Goal: Task Accomplishment & Management: Manage account settings

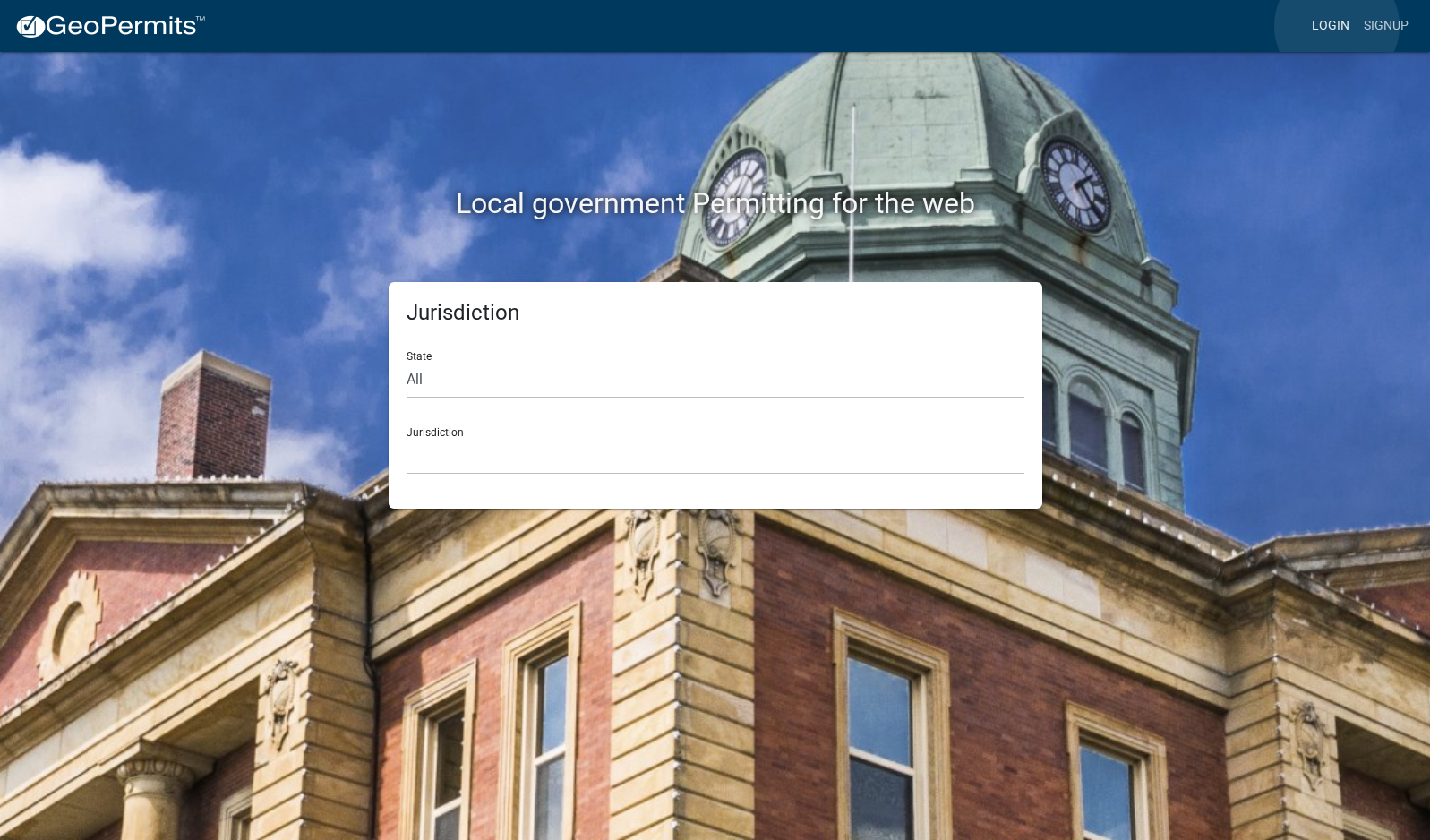
click at [1337, 26] on link "Login" at bounding box center [1330, 25] width 52 height 34
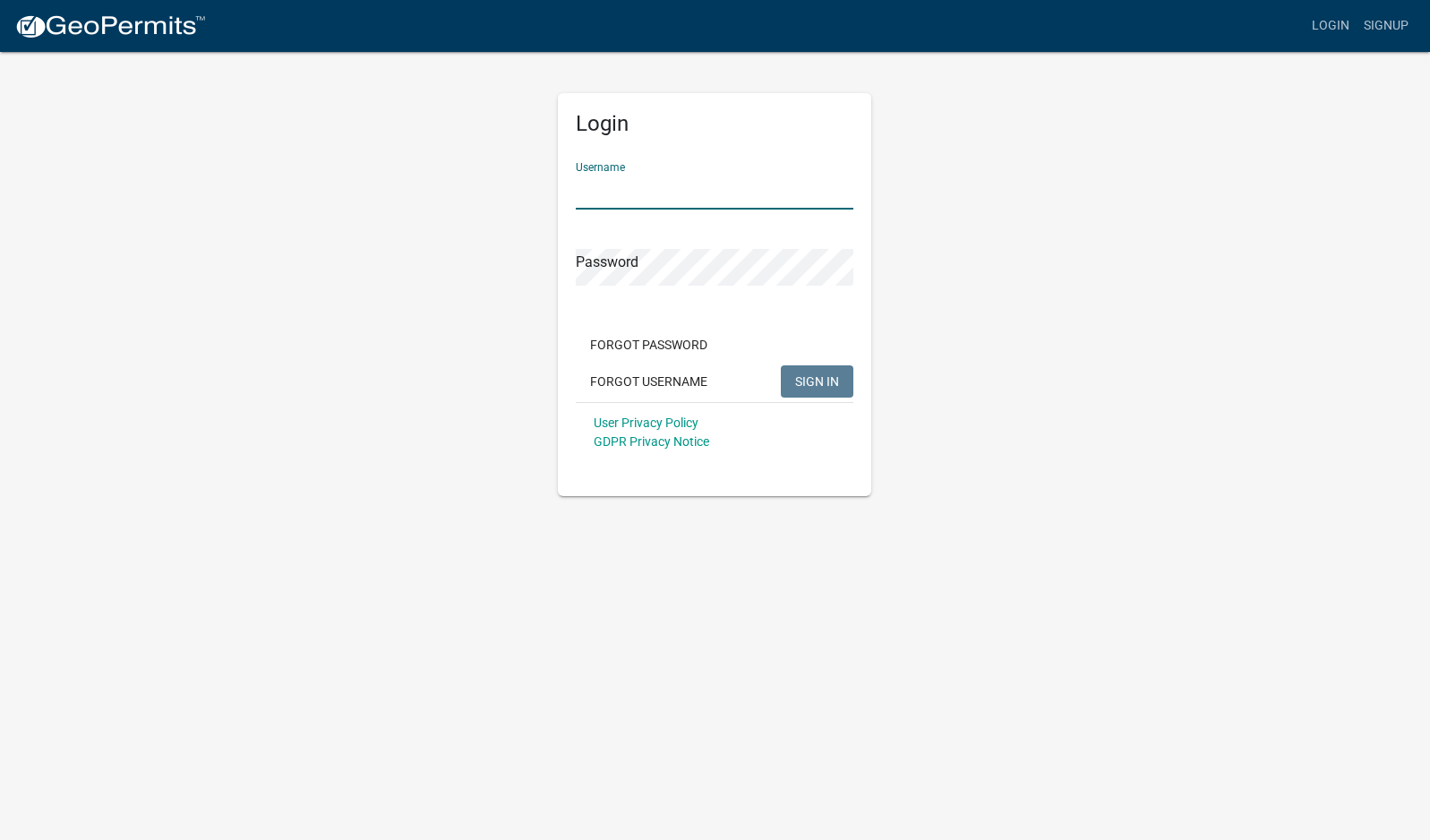
click at [728, 197] on input "Username" at bounding box center [714, 190] width 277 height 37
type input "mhaller"
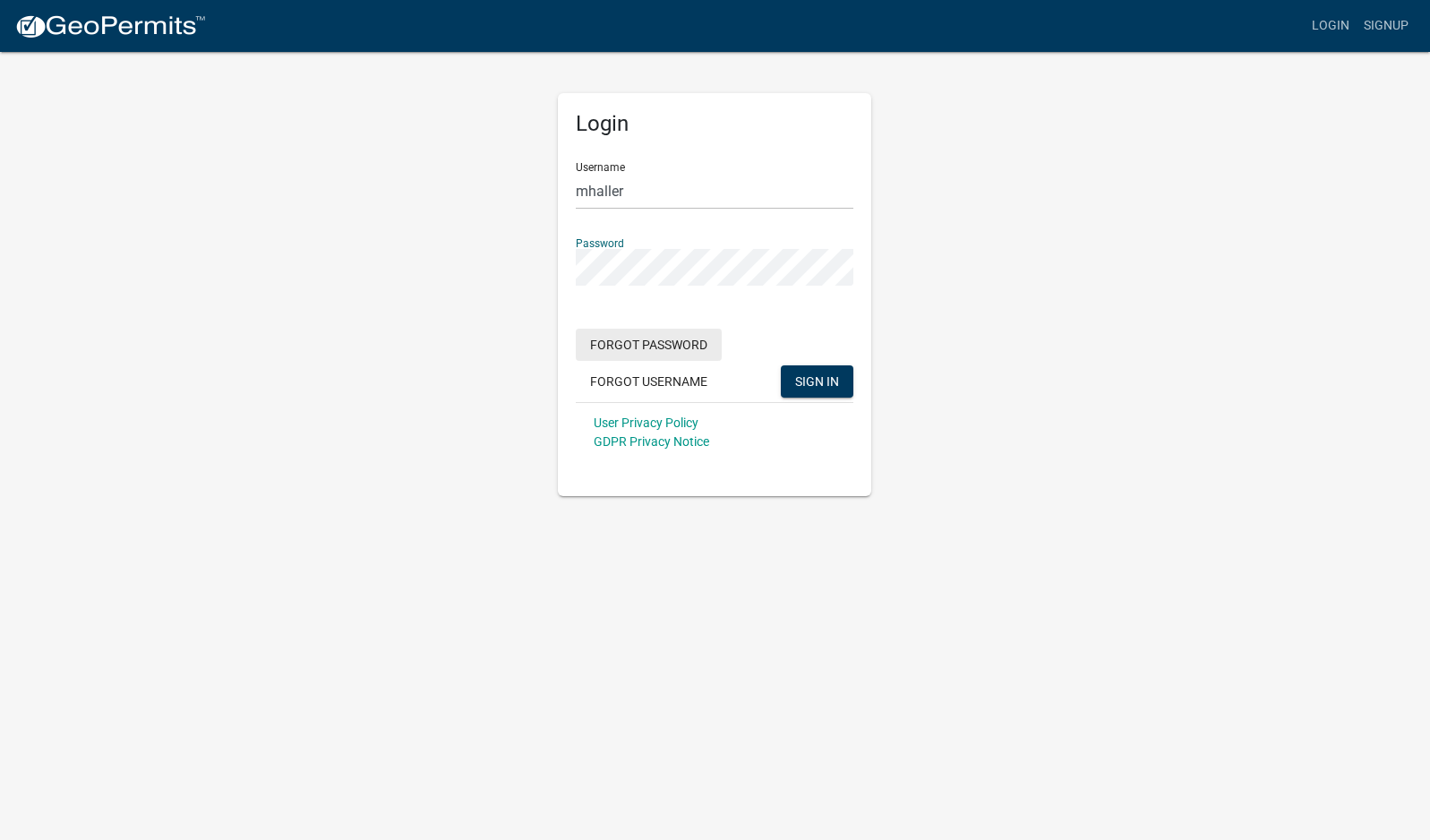
click at [781, 365] on button "SIGN IN" at bounding box center [817, 381] width 73 height 32
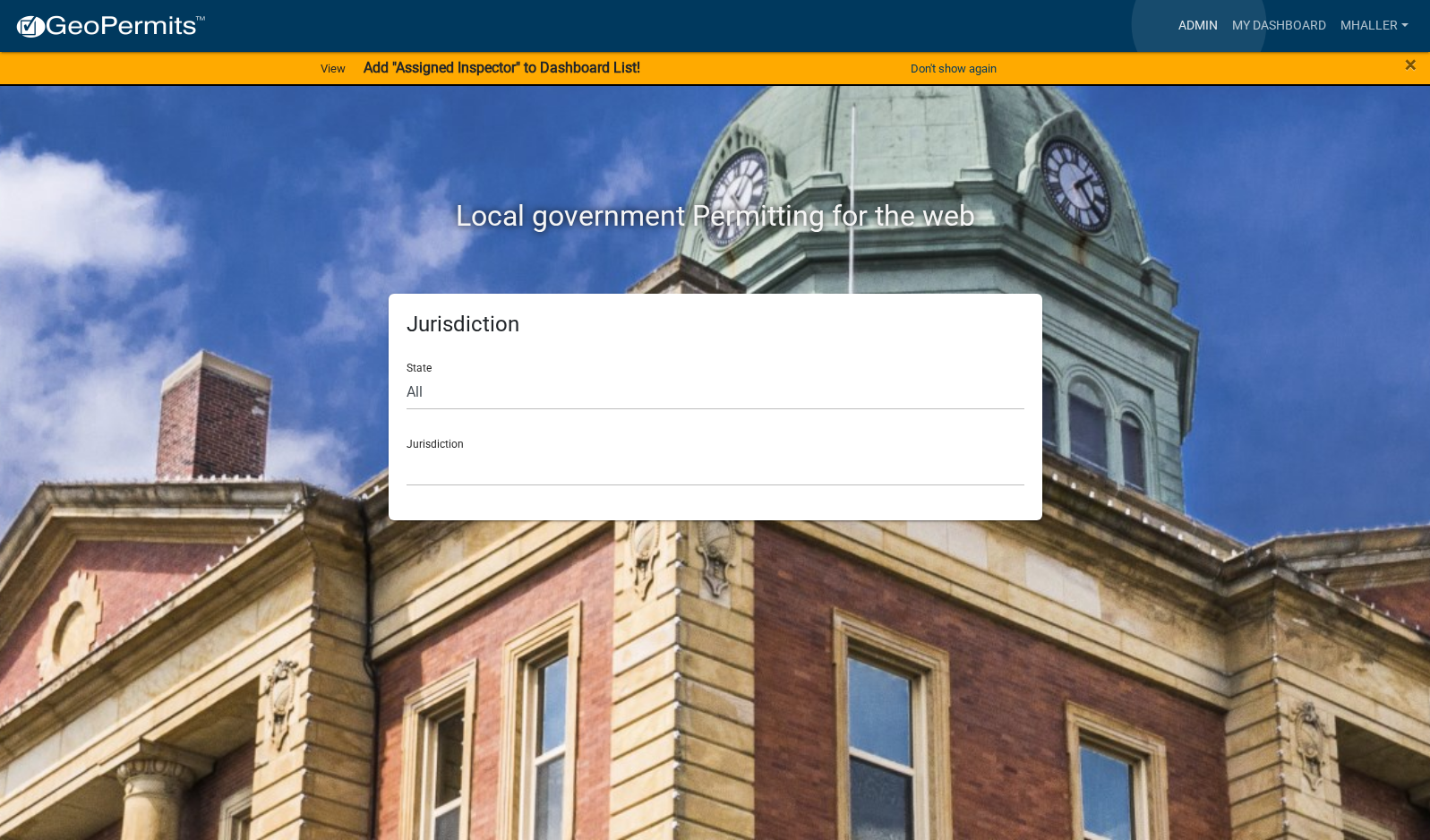
click at [1199, 25] on link "Admin" at bounding box center [1198, 25] width 54 height 34
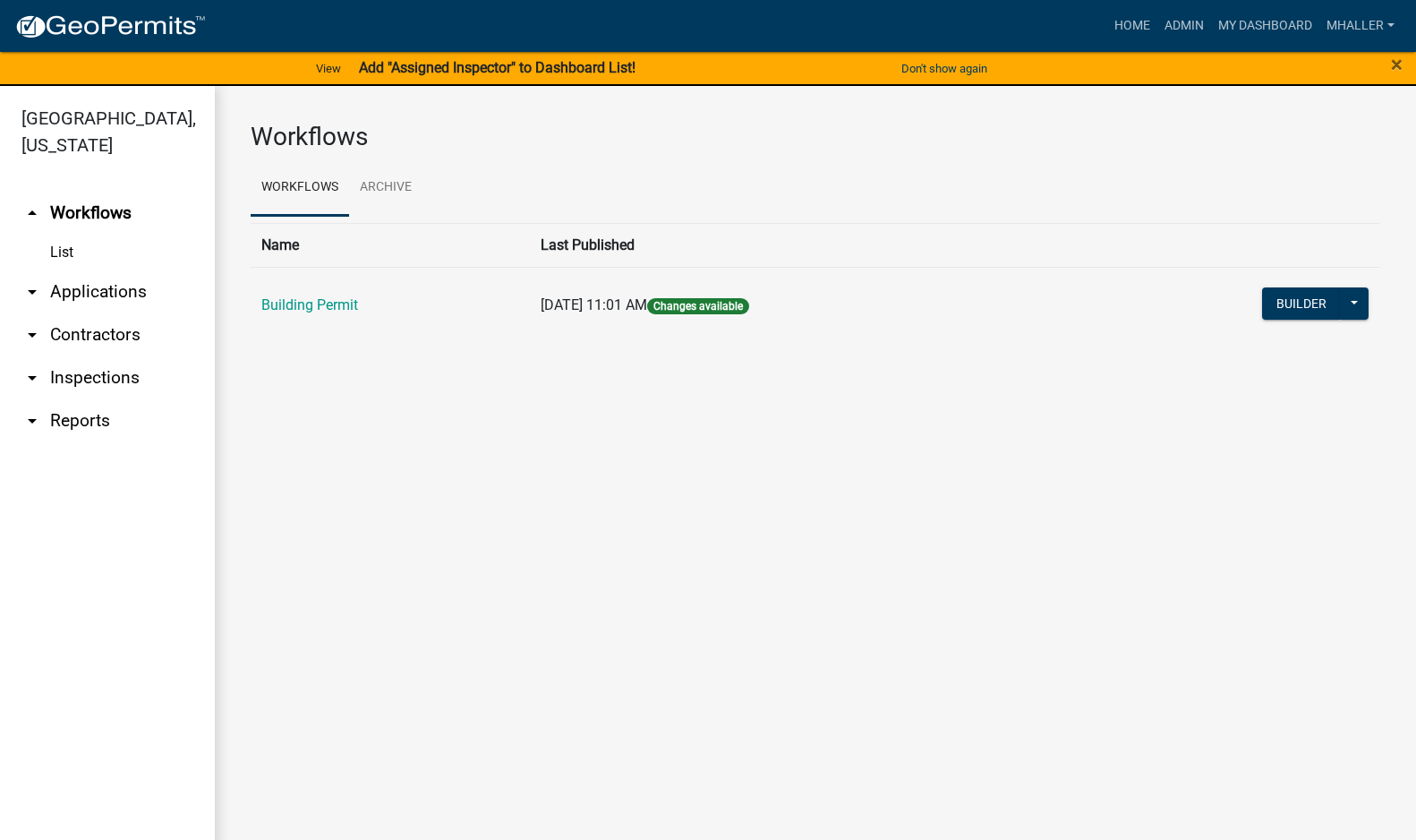
click at [77, 271] on link "arrow_drop_down Applications" at bounding box center [107, 292] width 215 height 43
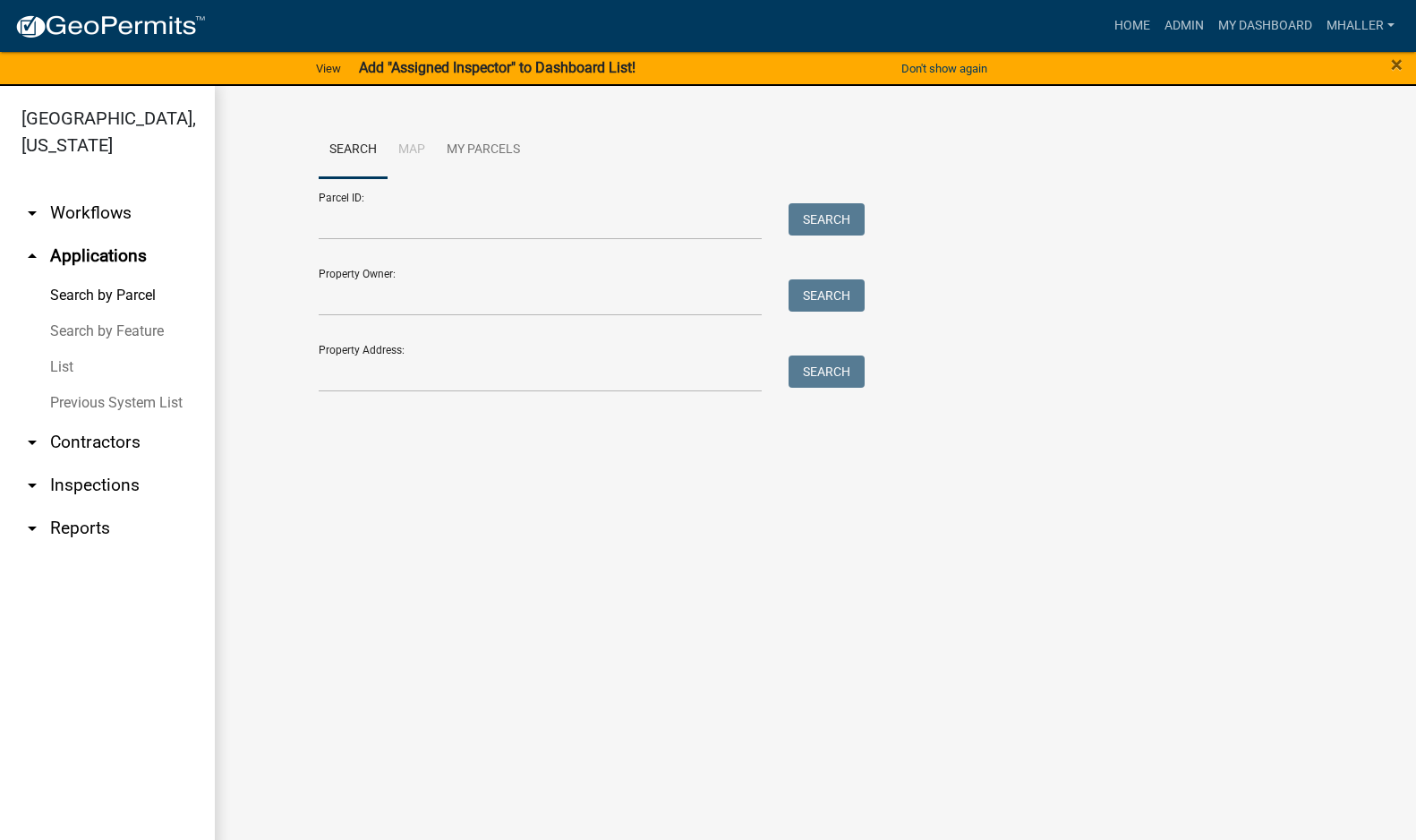
click at [68, 349] on link "List" at bounding box center [107, 367] width 215 height 36
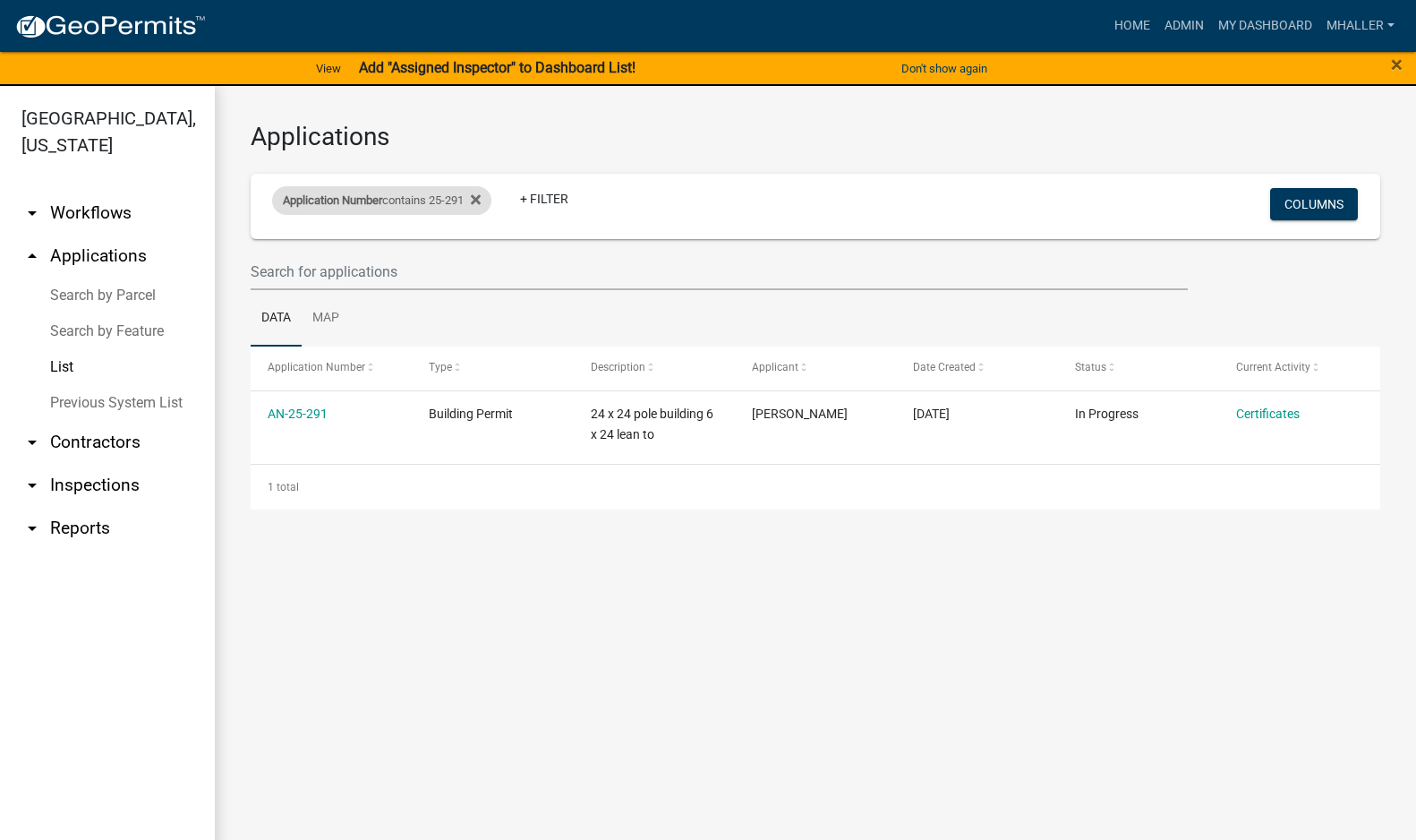
click at [432, 204] on div "Application Number contains 25-291" at bounding box center [382, 200] width 220 height 28
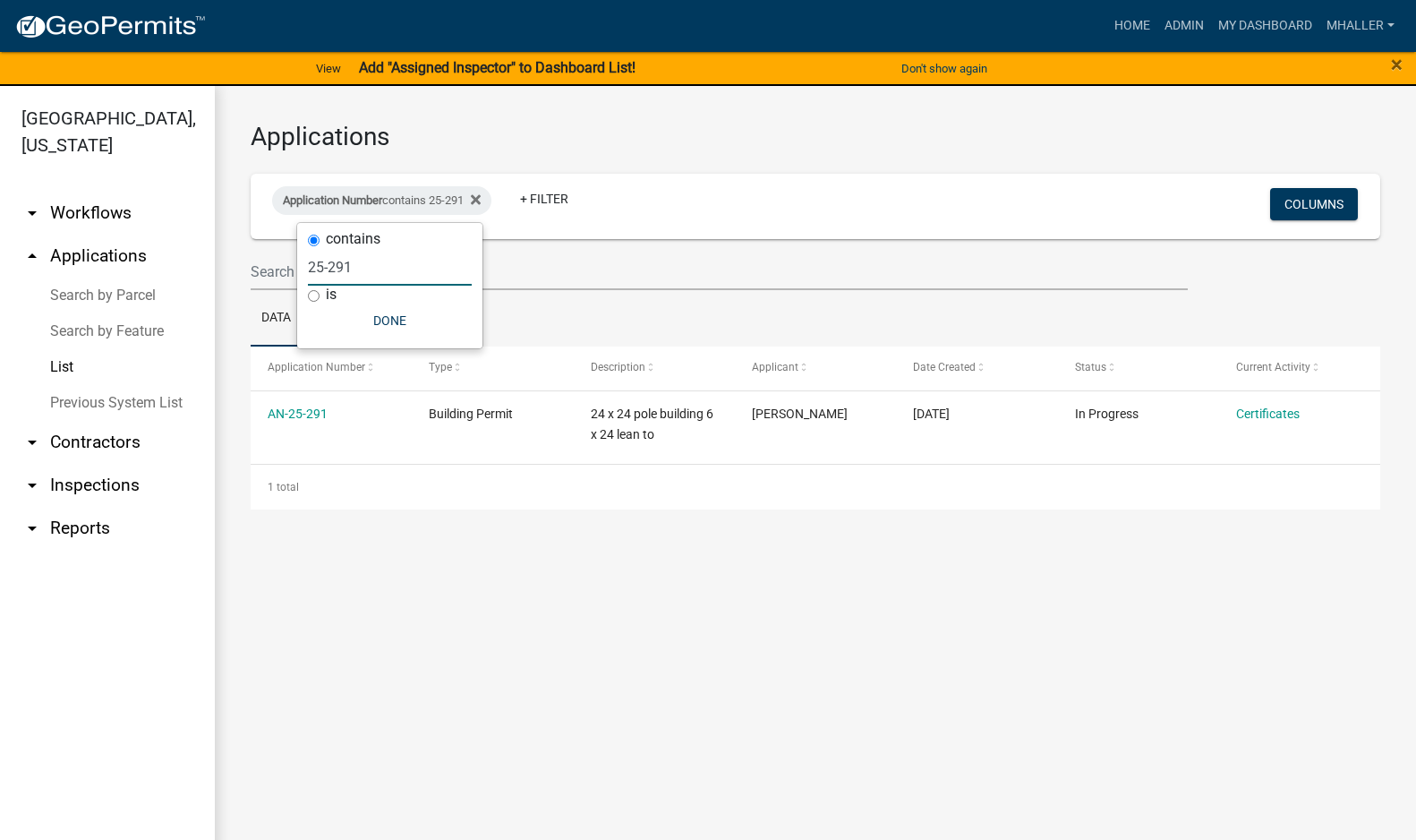
click at [390, 265] on input "25-291" at bounding box center [390, 267] width 164 height 37
type input "25-"
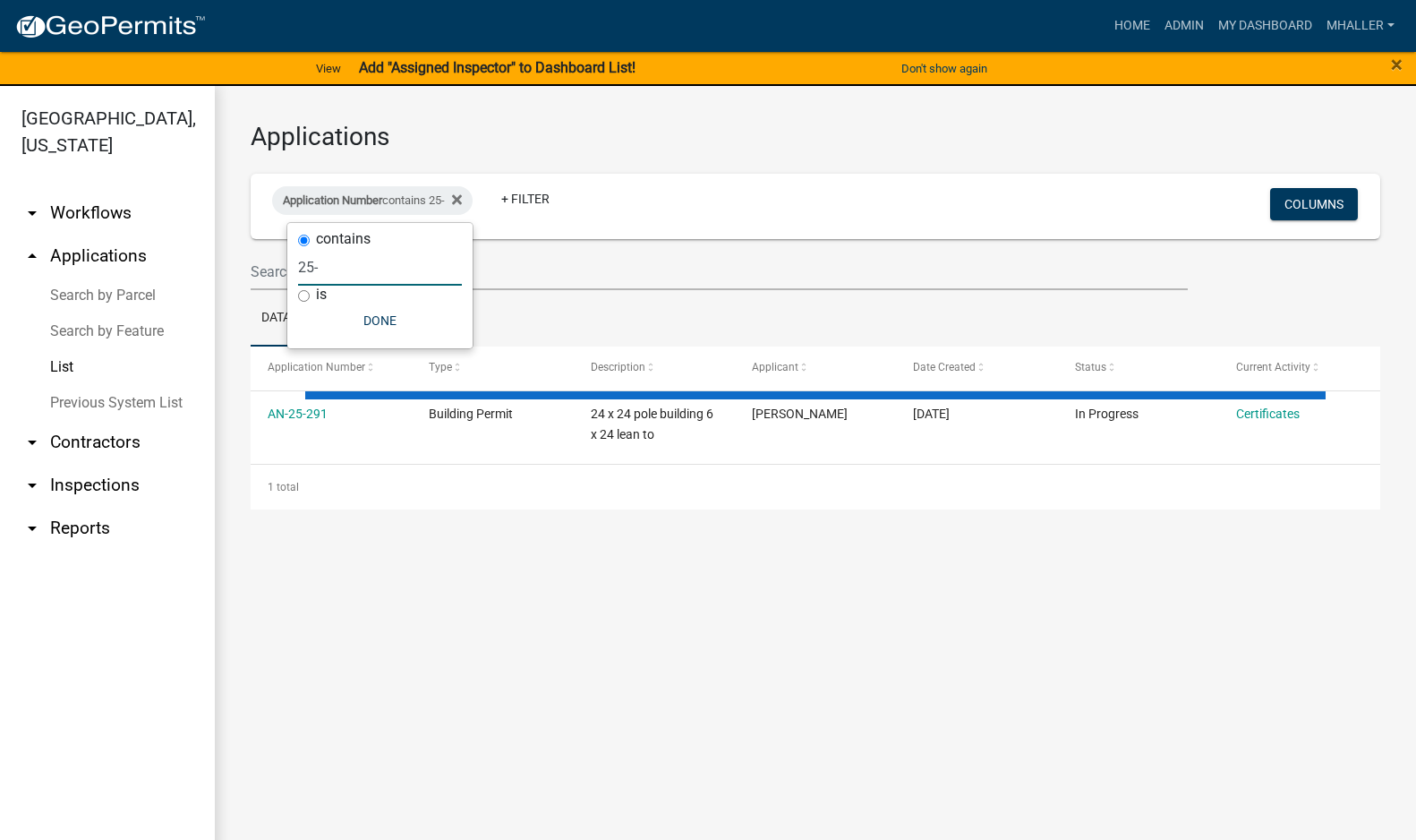
select select "1: 25"
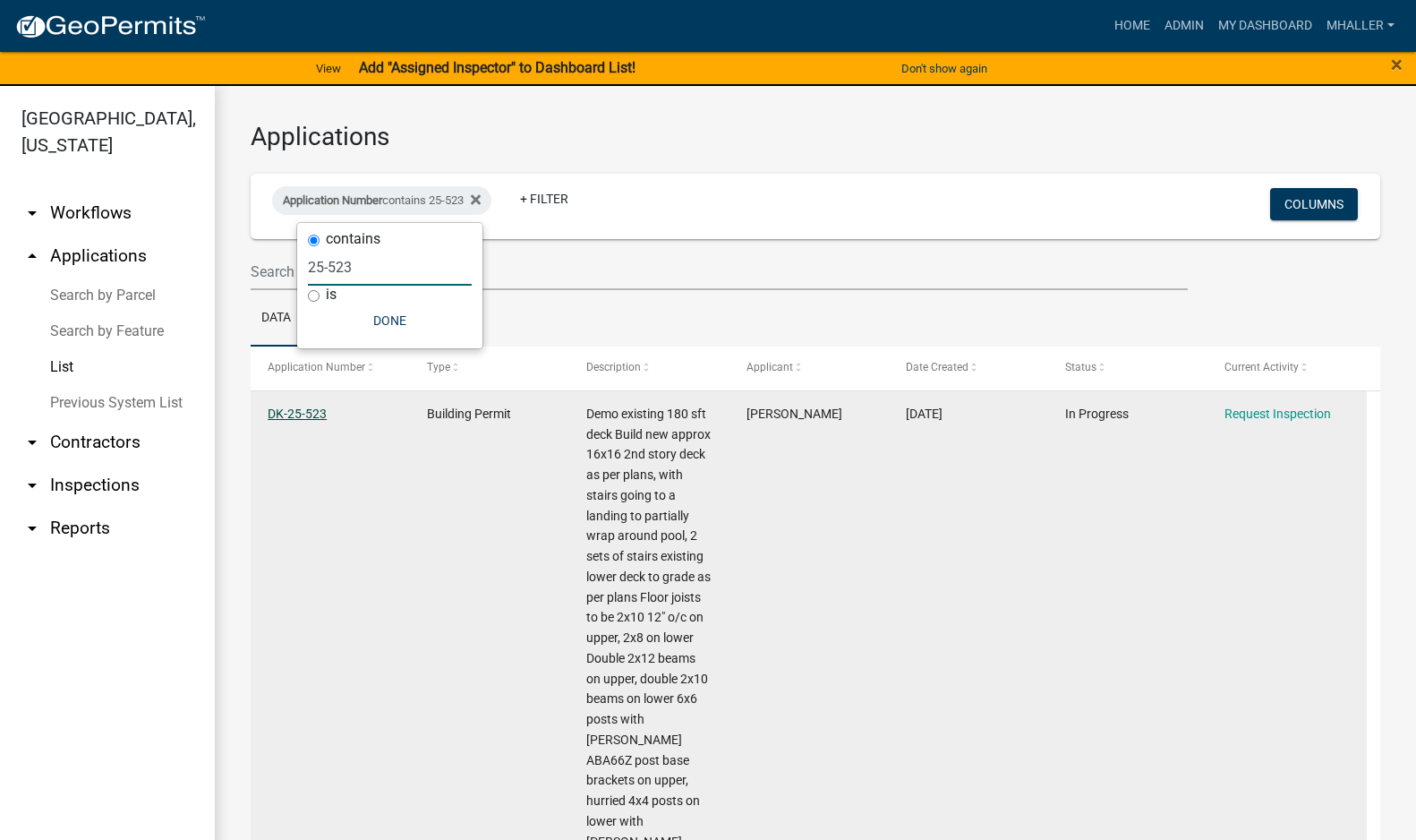
type input "25-523"
click at [286, 412] on link "DK-25-523" at bounding box center [297, 413] width 59 height 14
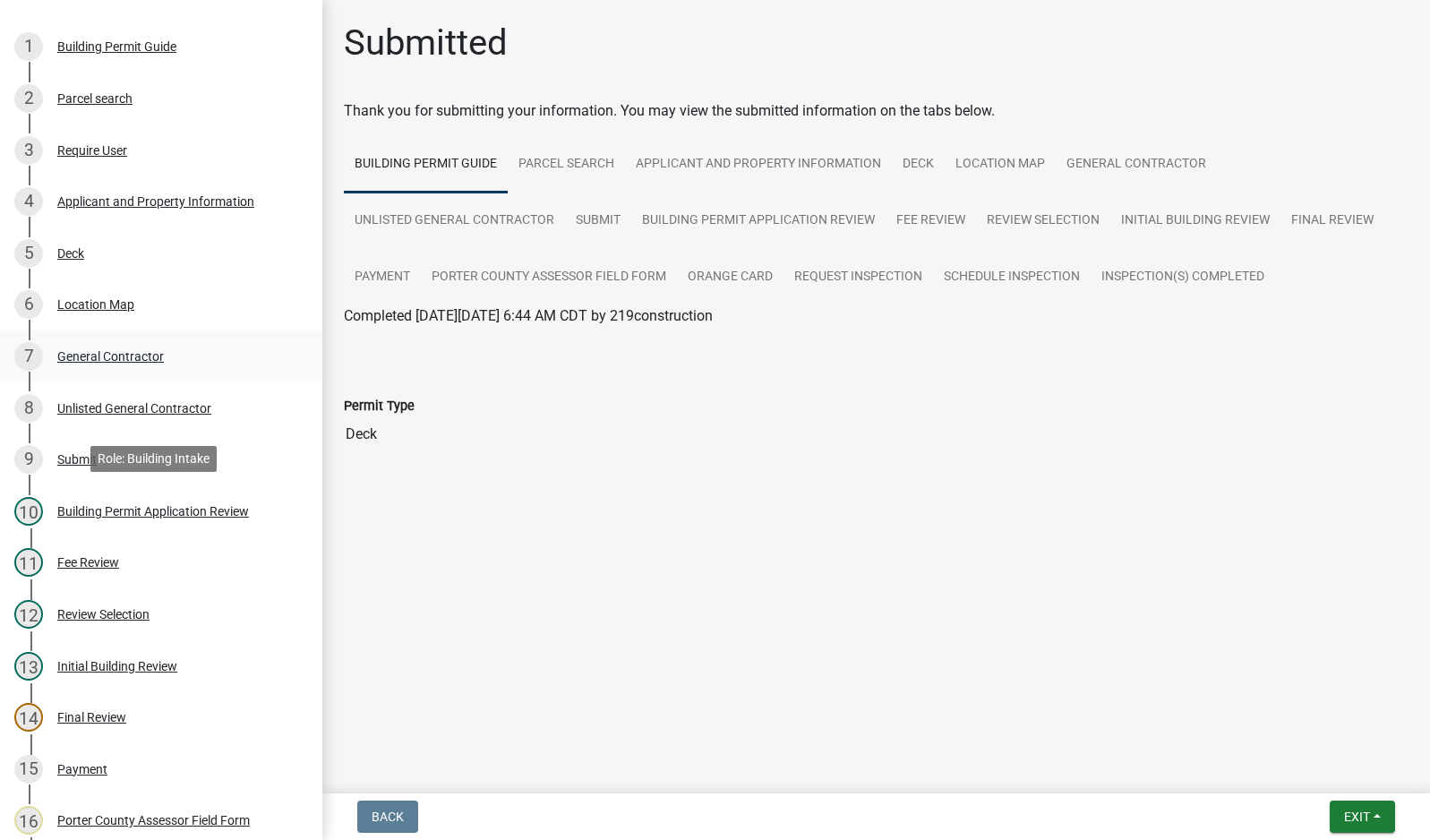
scroll to position [90, 0]
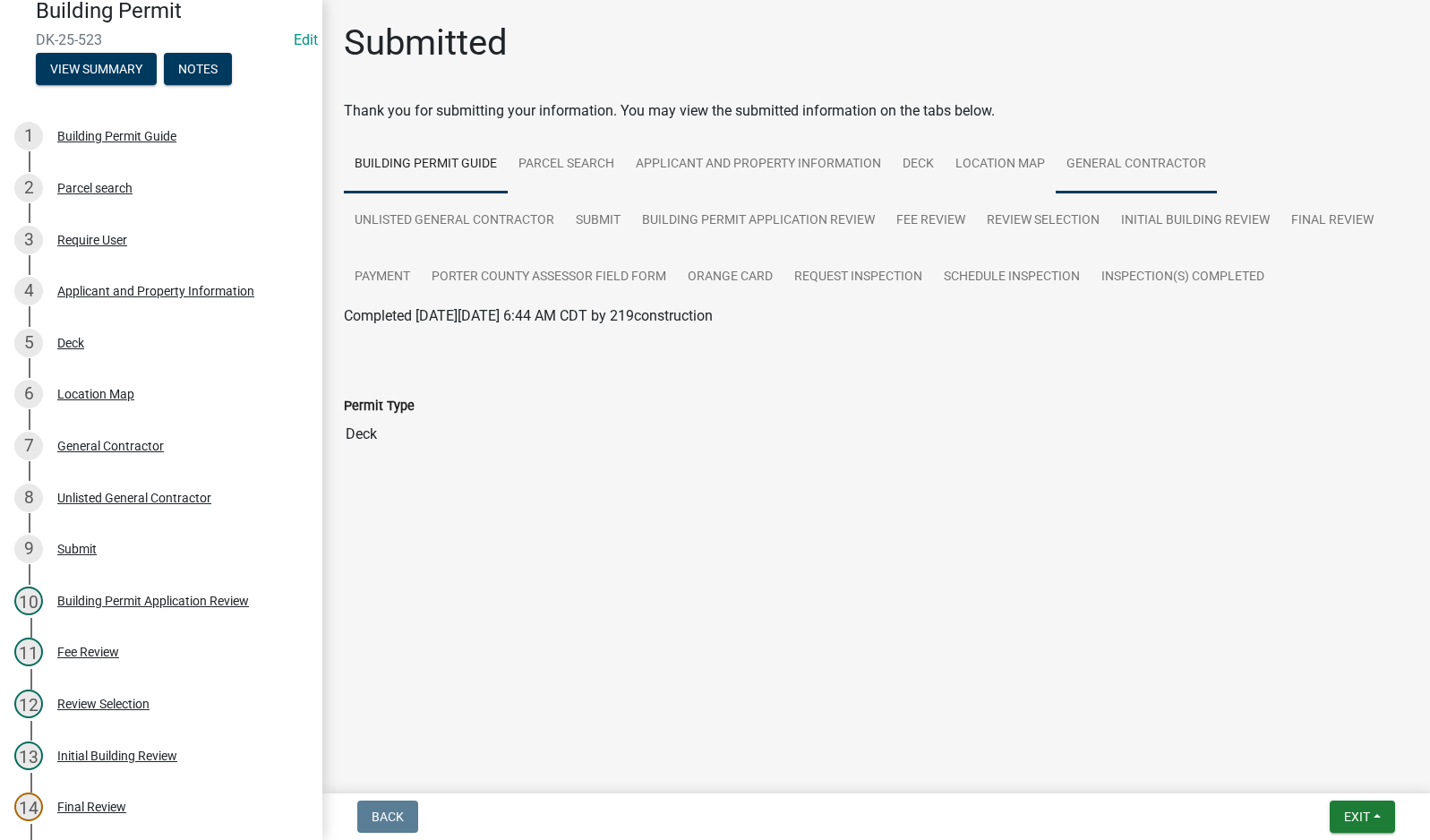
click at [1139, 158] on link "General Contractor" at bounding box center [1136, 164] width 161 height 58
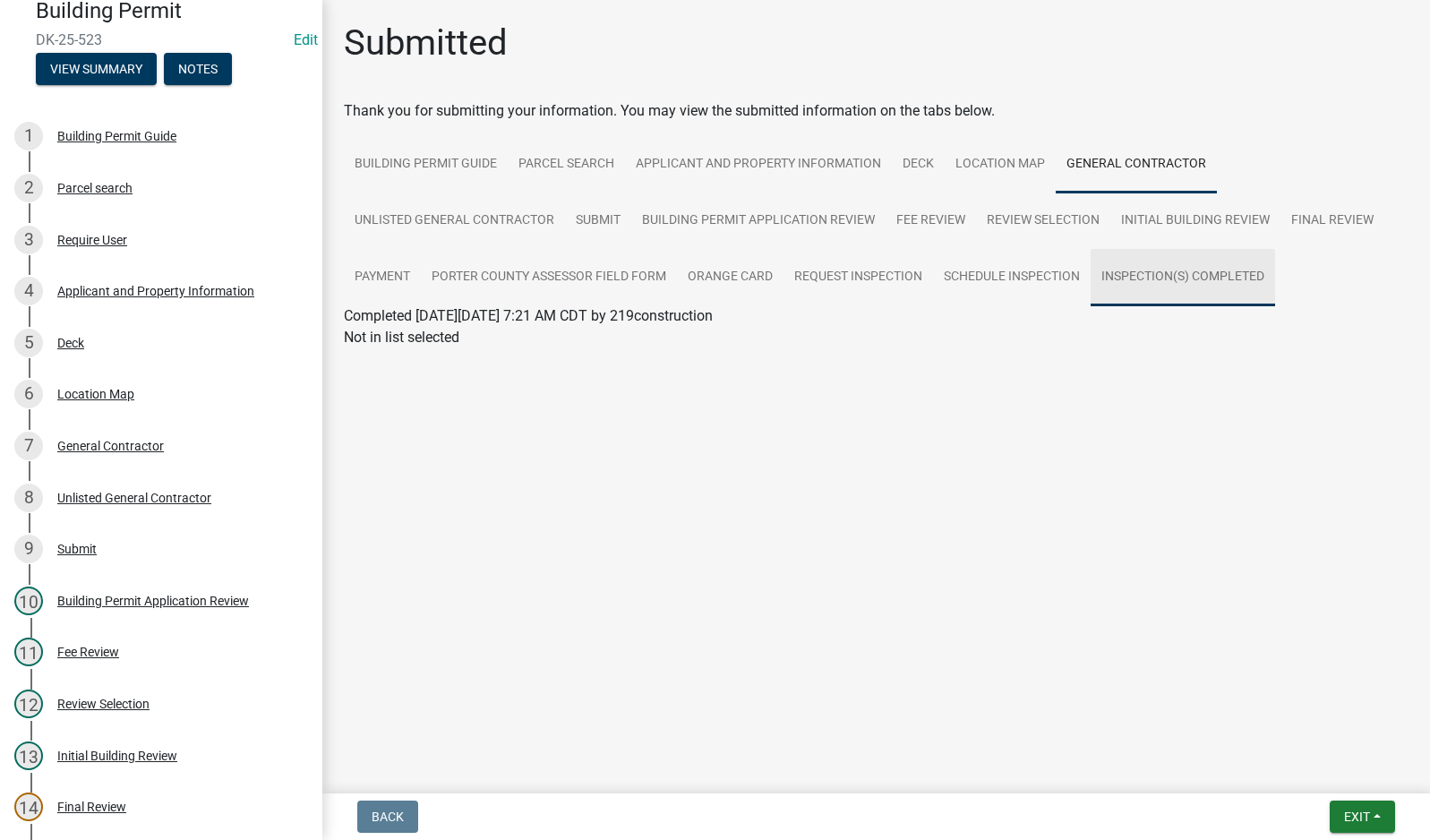
click at [1122, 274] on link "Inspection(s) Completed" at bounding box center [1183, 277] width 185 height 58
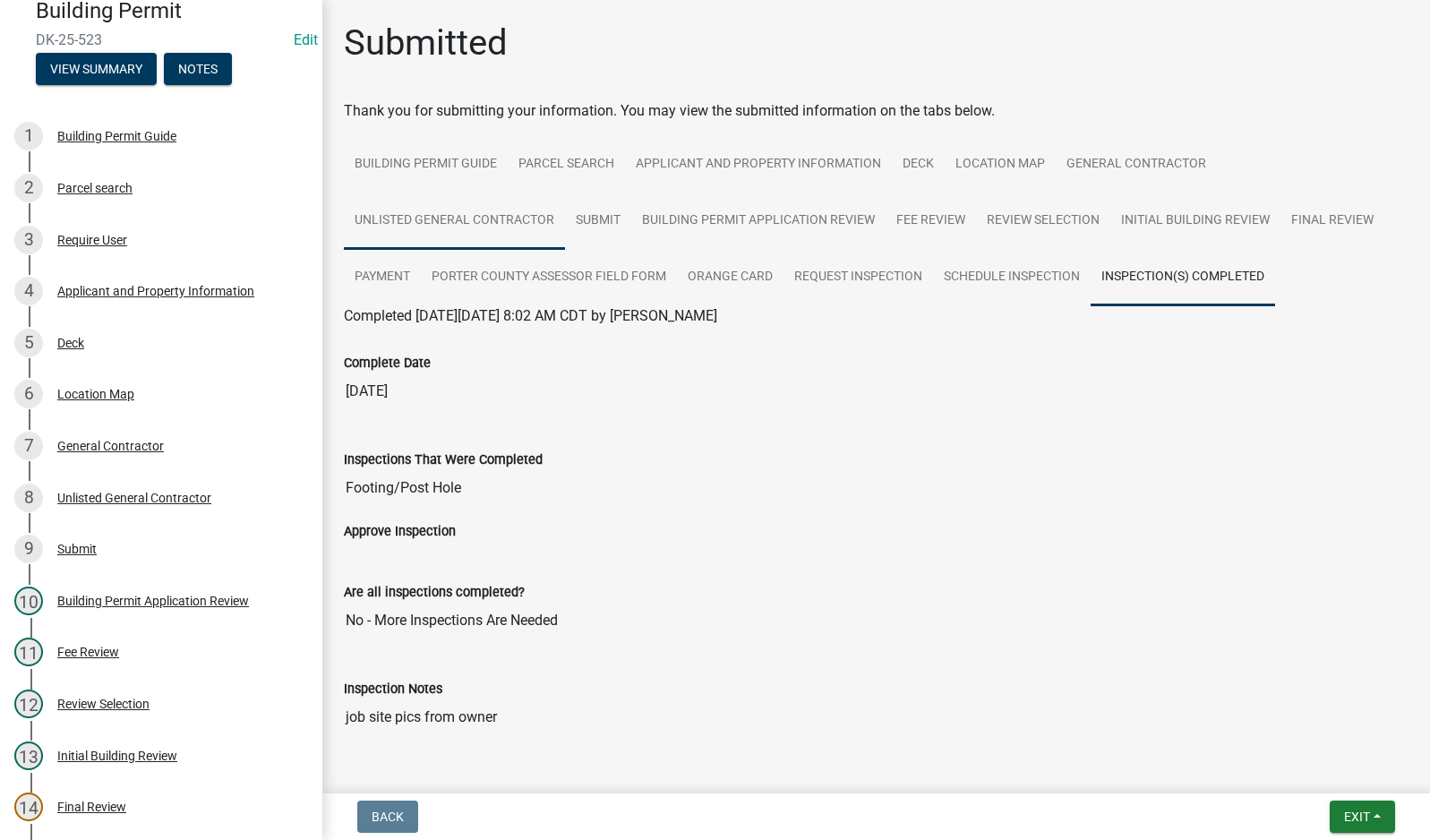
click at [434, 219] on link "Unlisted General Contractor" at bounding box center [455, 221] width 221 height 58
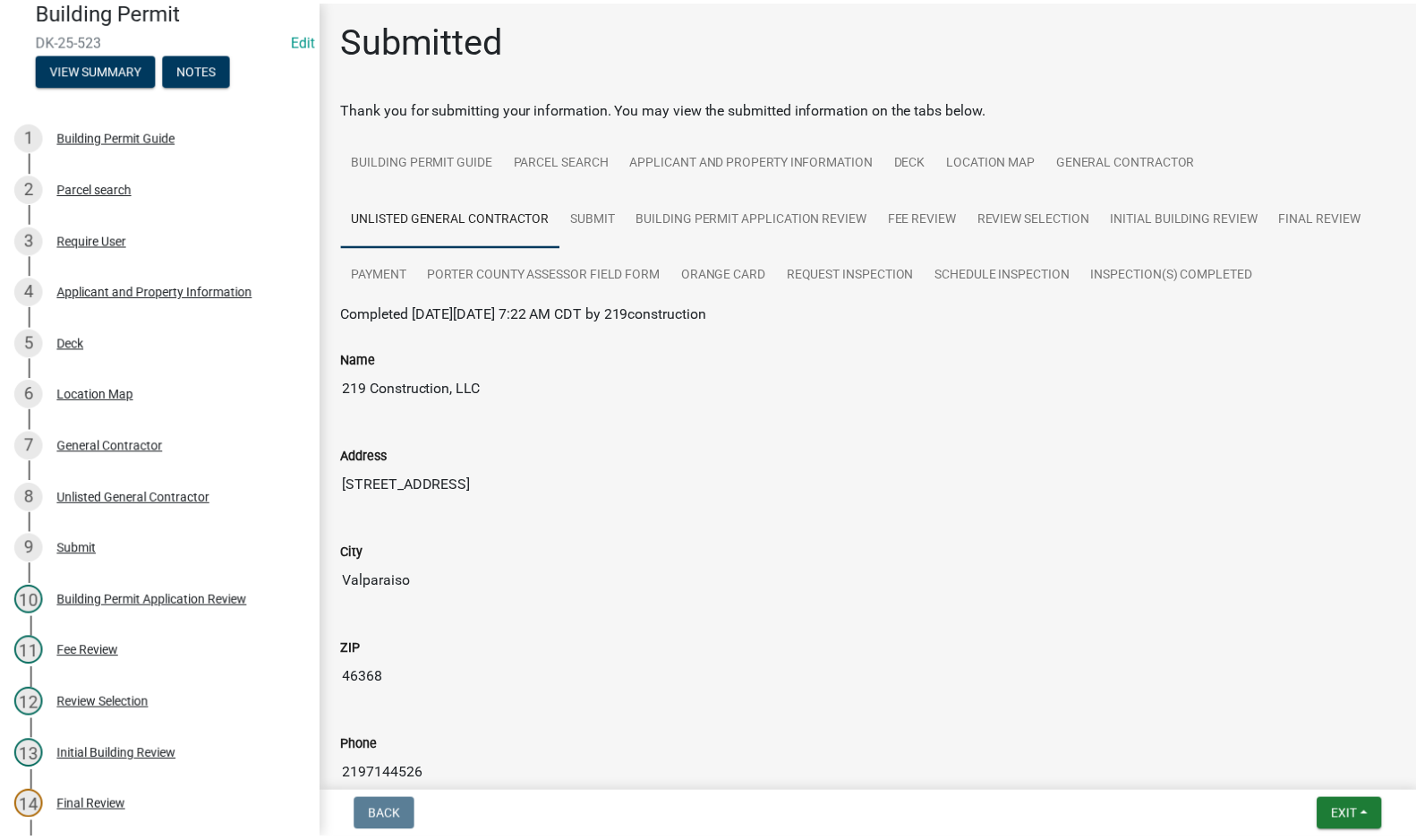
scroll to position [0, 0]
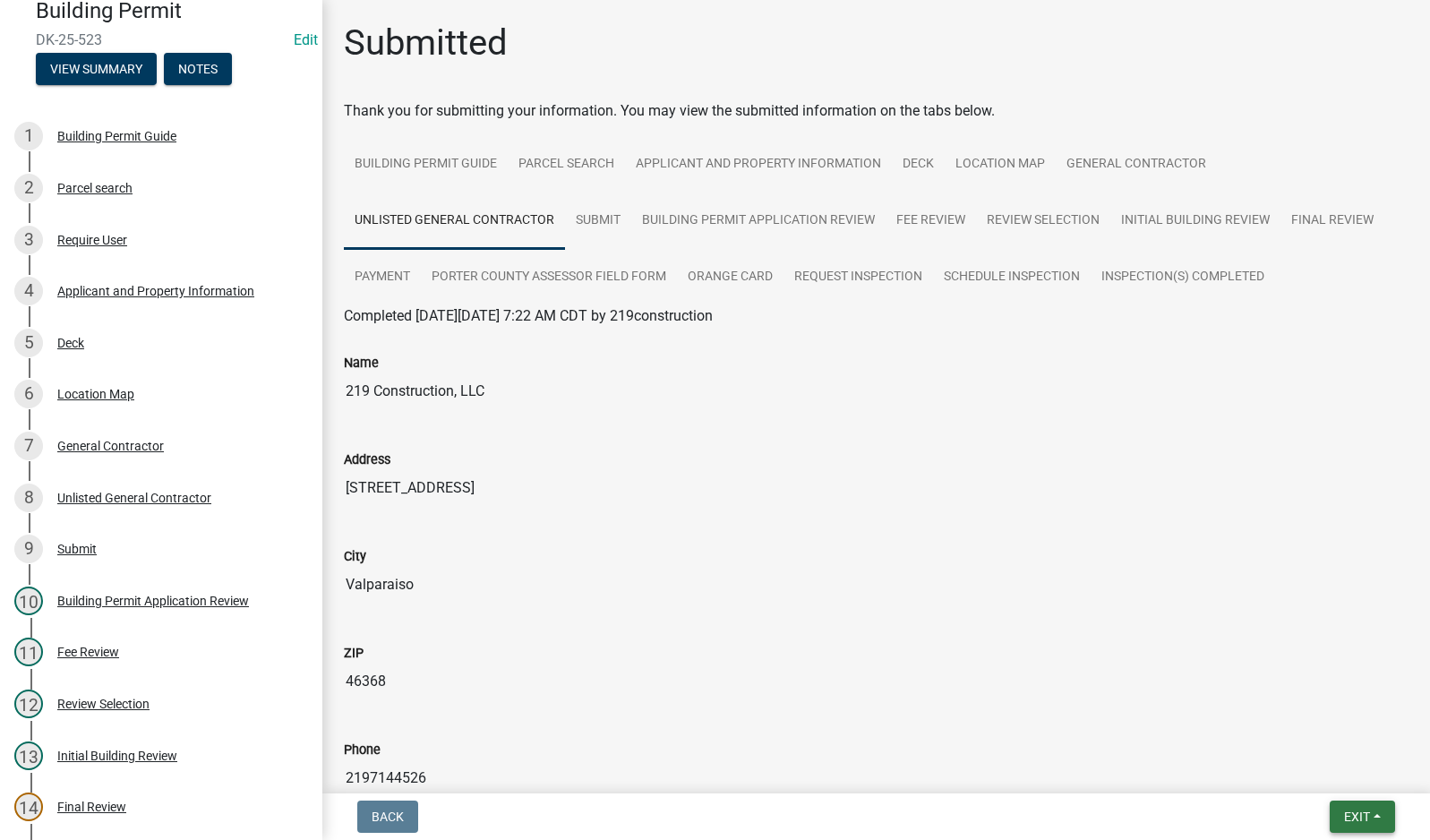
click at [1346, 815] on span "Exit" at bounding box center [1357, 815] width 26 height 14
click at [1326, 768] on button "Save & Exit" at bounding box center [1323, 770] width 143 height 43
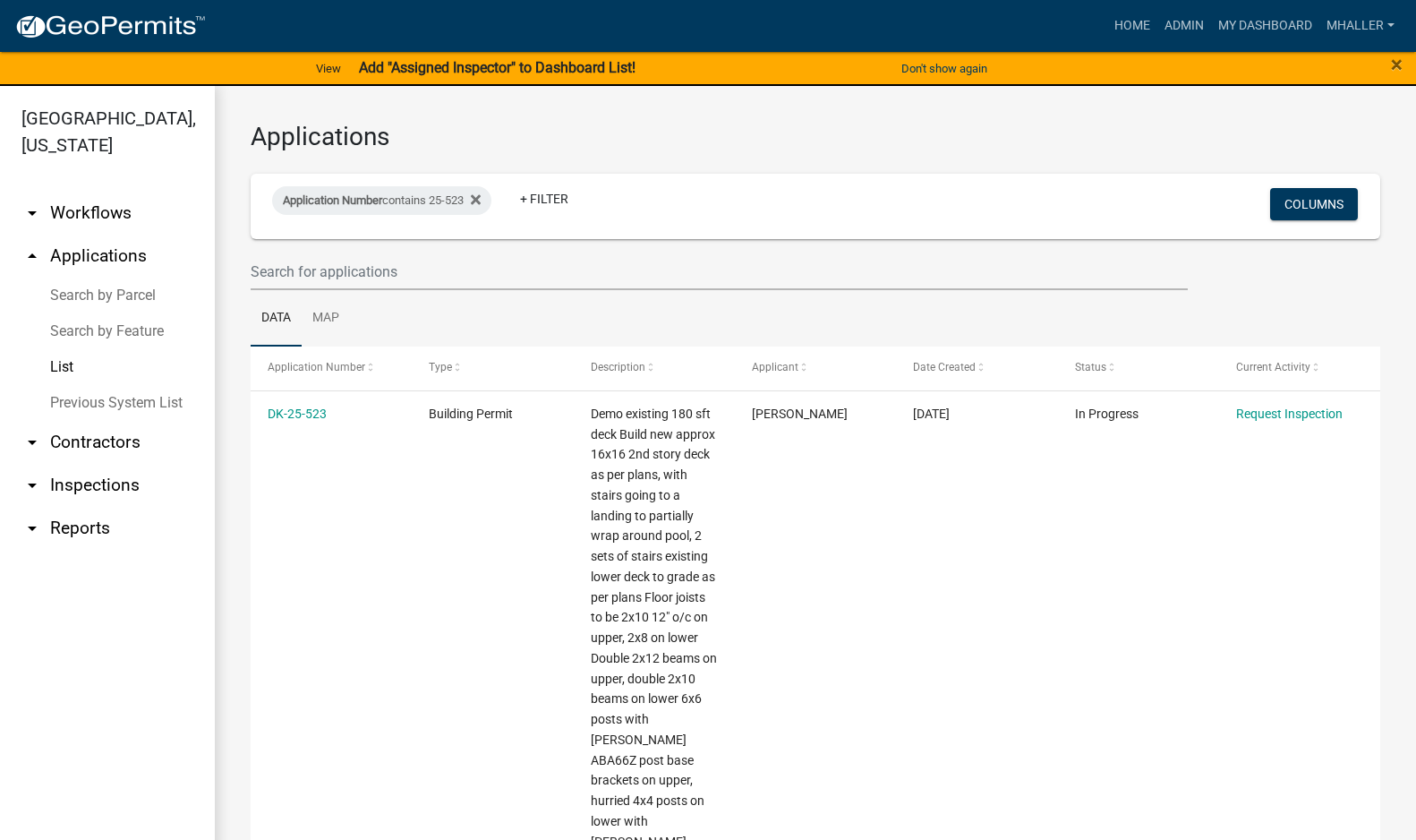
click at [74, 420] on link "arrow_drop_down Contractors" at bounding box center [107, 442] width 215 height 43
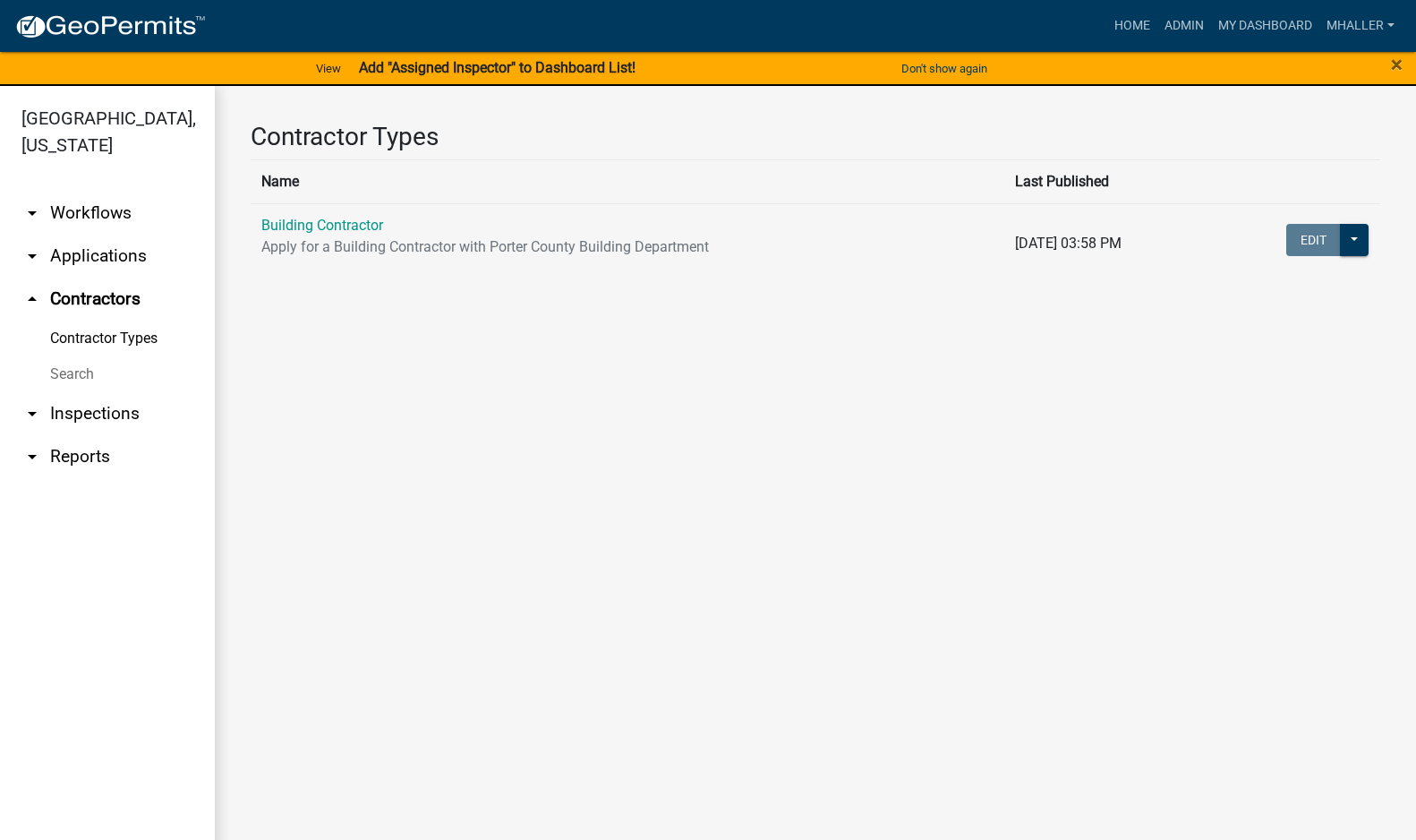
click at [64, 356] on link "Search" at bounding box center [107, 374] width 215 height 36
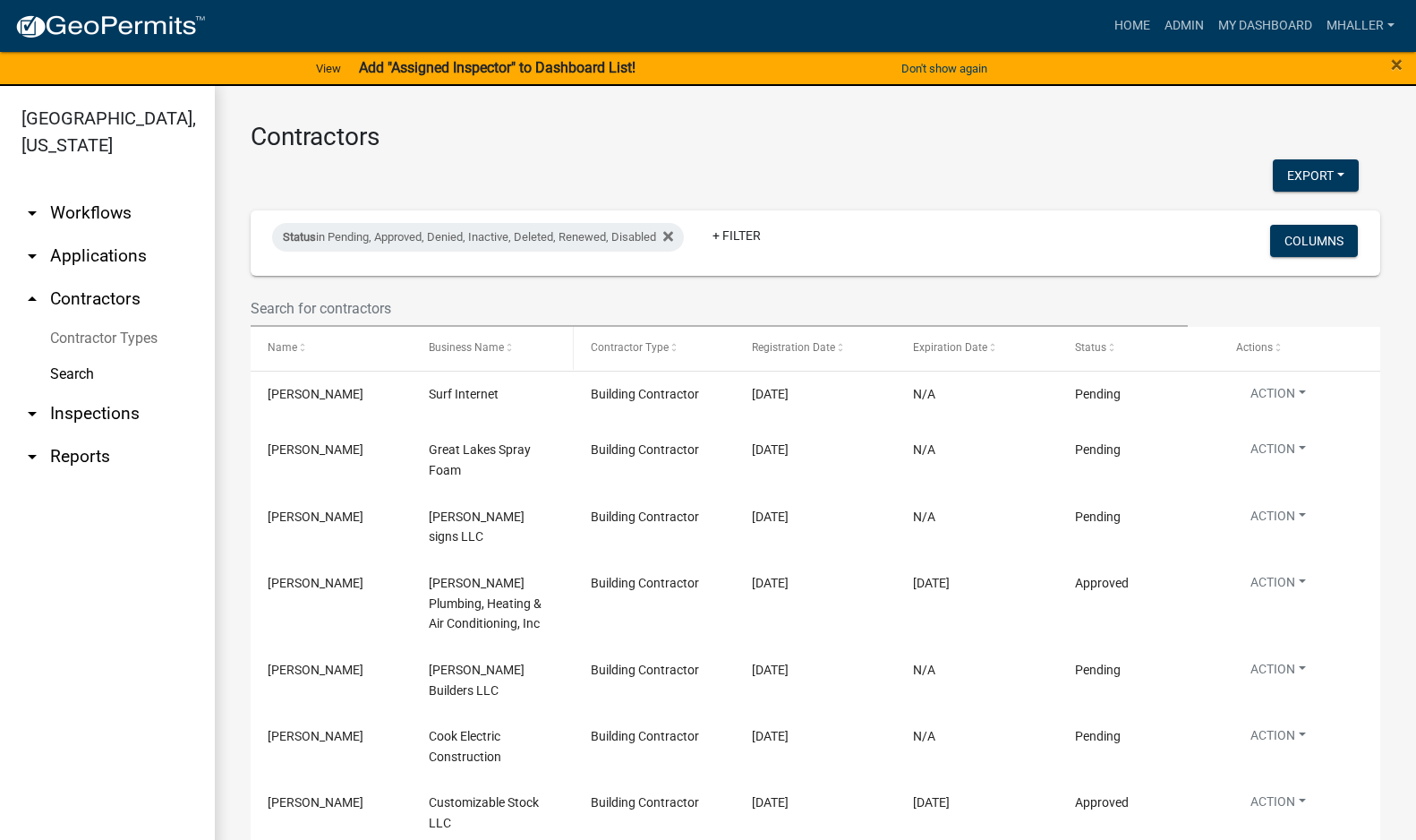
click at [466, 350] on span "Business Name" at bounding box center [467, 347] width 75 height 12
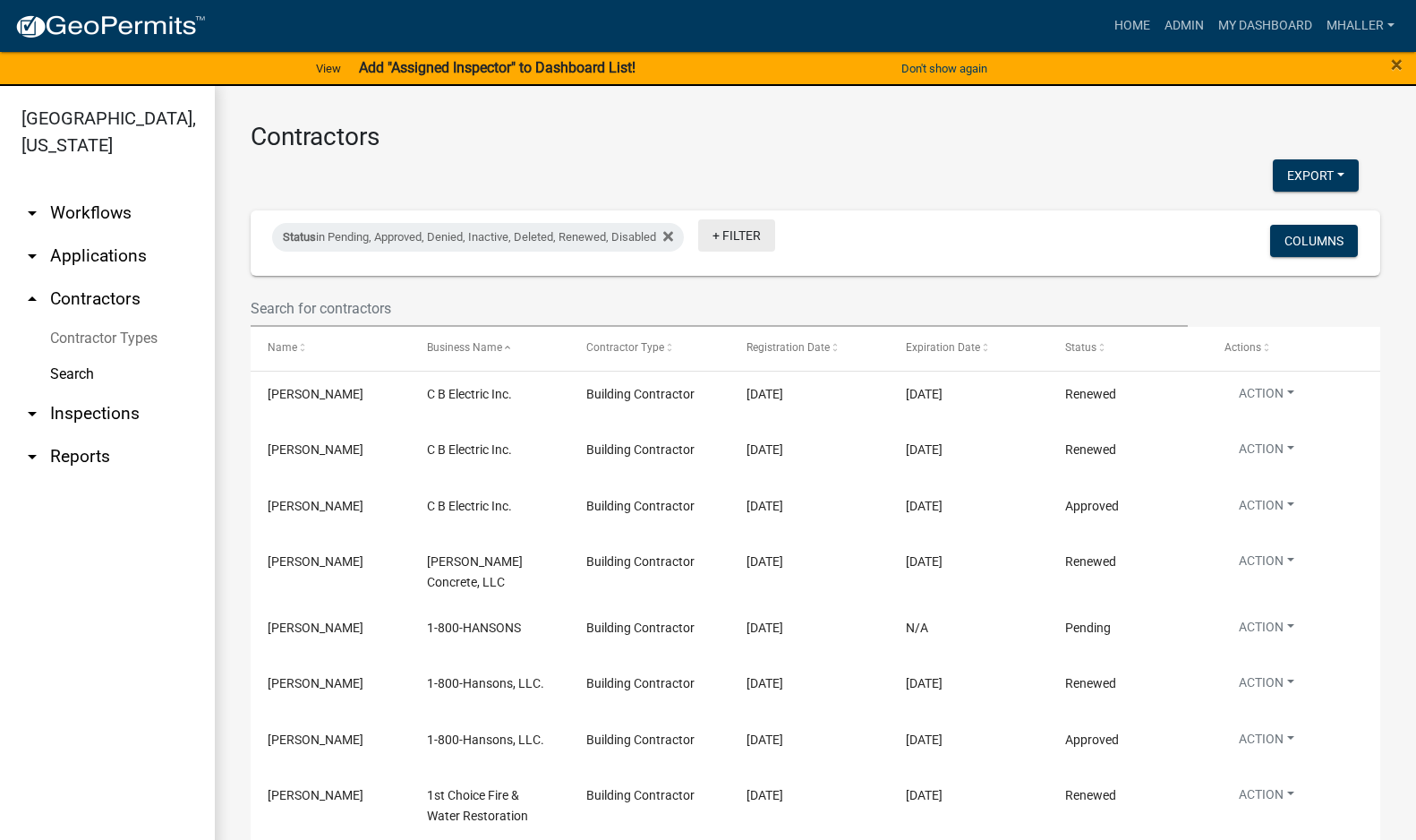
click at [731, 232] on link "+ Filter" at bounding box center [737, 236] width 77 height 32
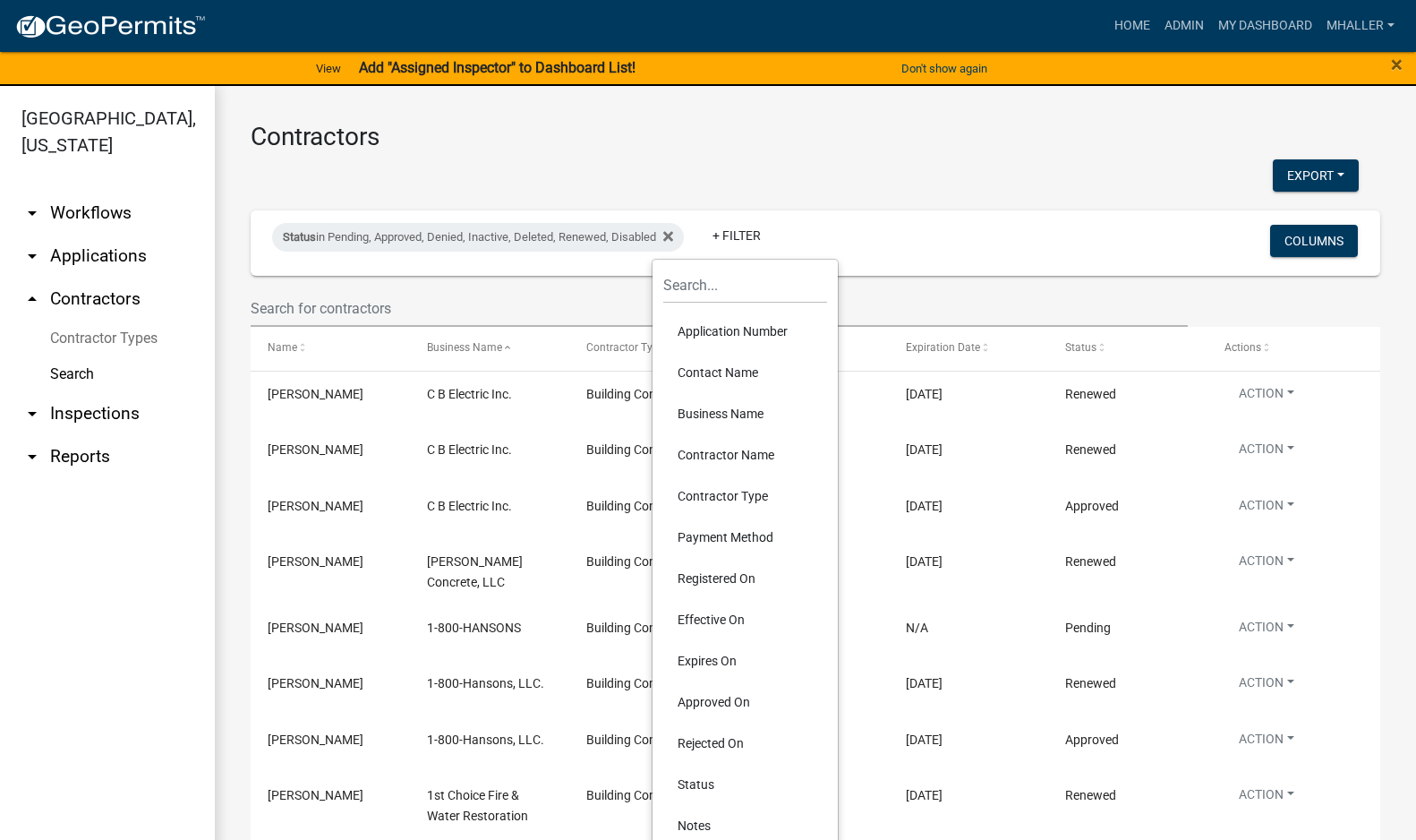
click at [716, 409] on li "Business Name" at bounding box center [745, 414] width 164 height 41
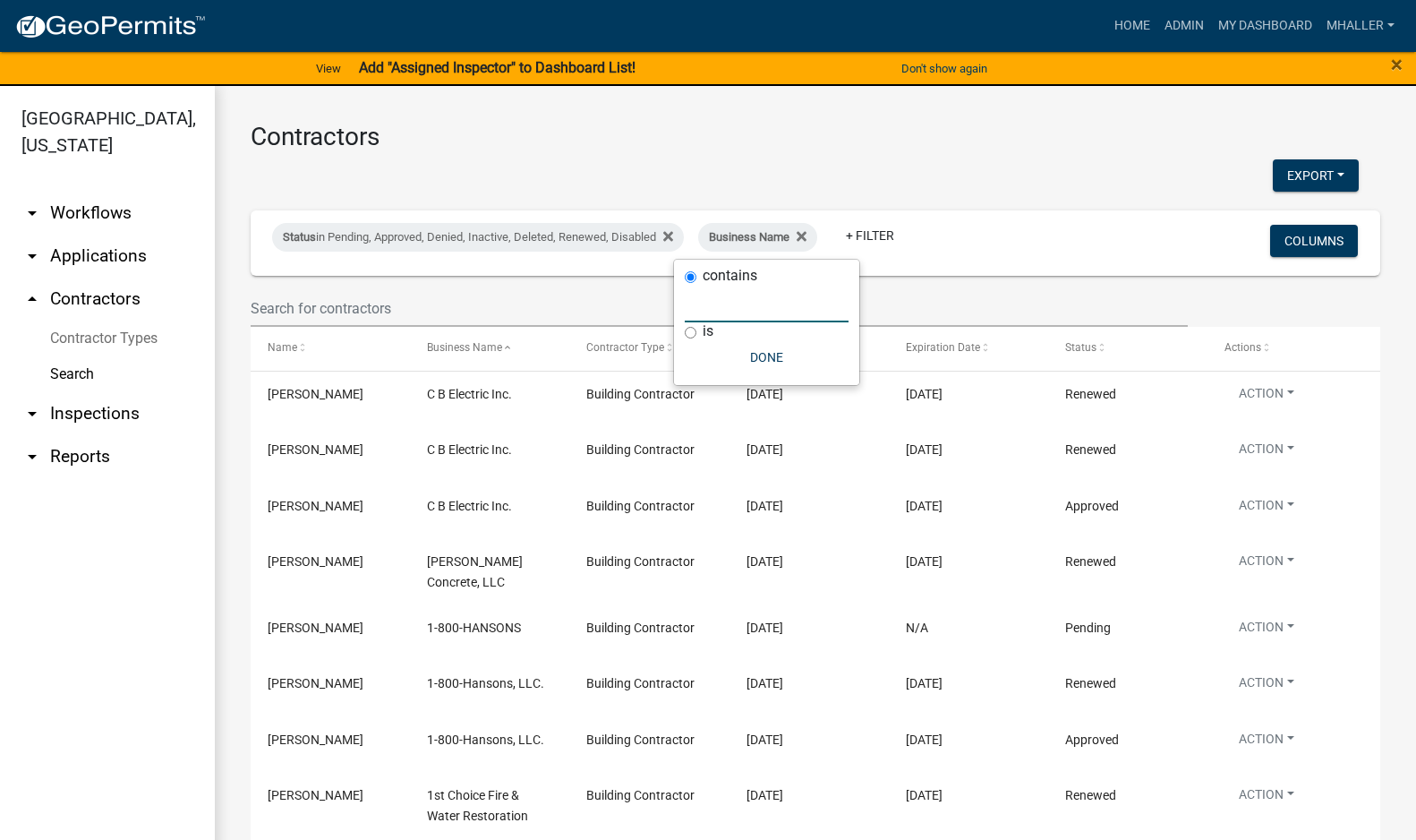
click at [700, 302] on input "text" at bounding box center [766, 304] width 164 height 37
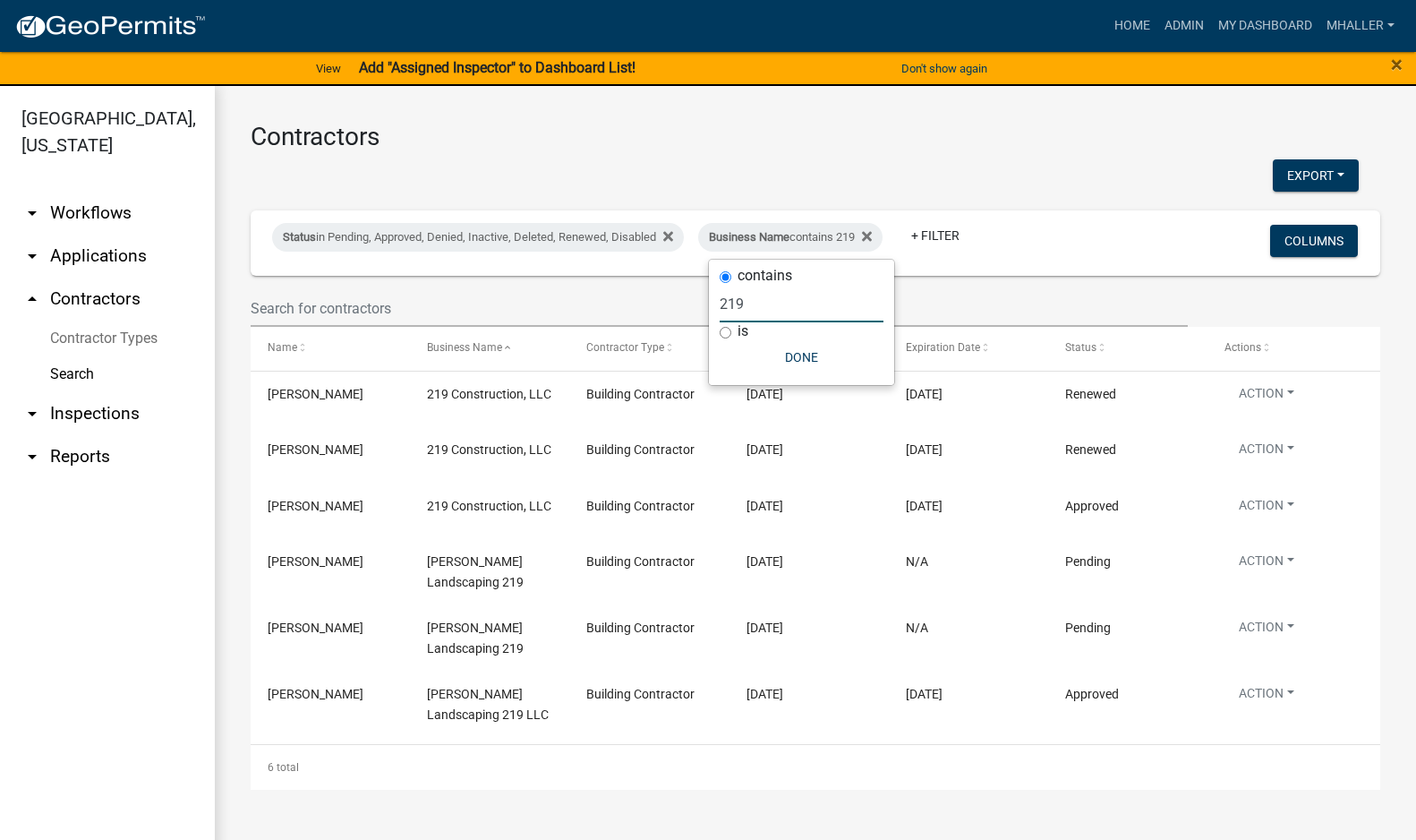
type input "219"
click at [1159, 256] on div "Status in Pending, Approved, Denied, Inactive, Deleted, Renewed, Disabled Busin…" at bounding box center [815, 242] width 1113 height 65
